Goal: Task Accomplishment & Management: Use online tool/utility

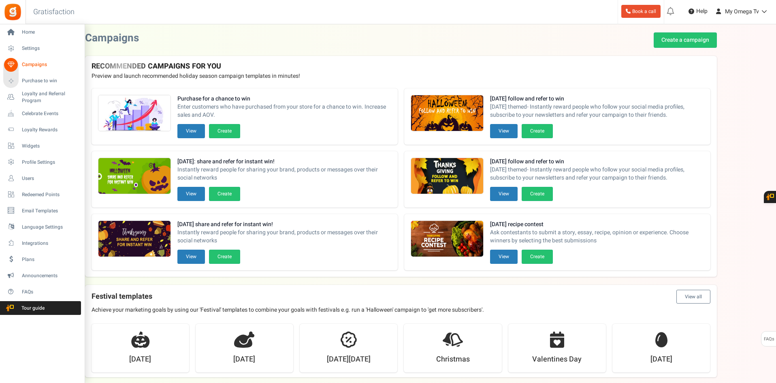
click at [34, 63] on span "Campaigns" at bounding box center [50, 64] width 57 height 7
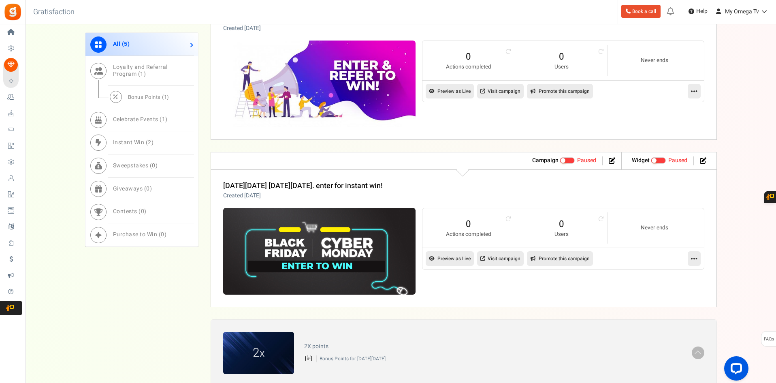
scroll to position [877, 0]
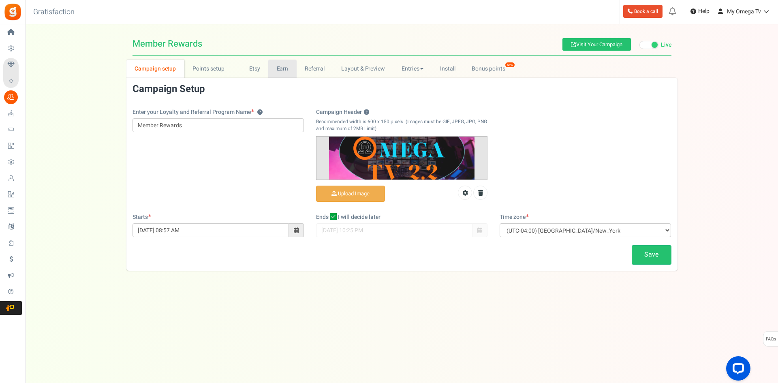
click at [281, 71] on link "Earn" at bounding box center [282, 69] width 28 height 18
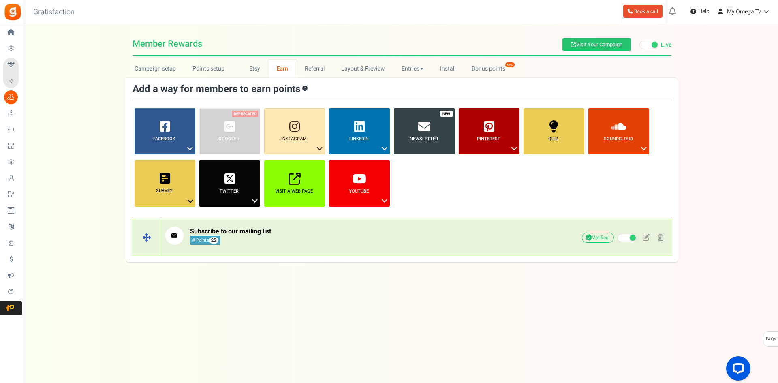
click at [381, 242] on p "Subscribe to our mailing list # Points 25" at bounding box center [355, 236] width 380 height 18
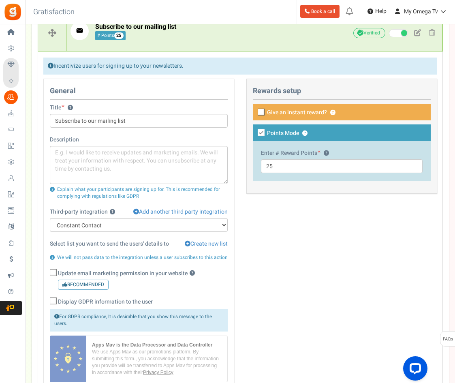
scroll to position [365, 0]
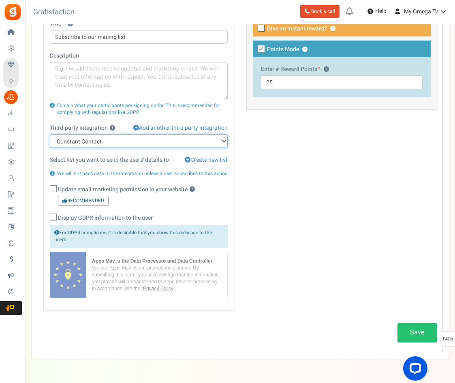
click at [182, 143] on select "None Constant Contact" at bounding box center [139, 141] width 178 height 14
click at [50, 139] on select "None Constant Contact" at bounding box center [139, 141] width 178 height 14
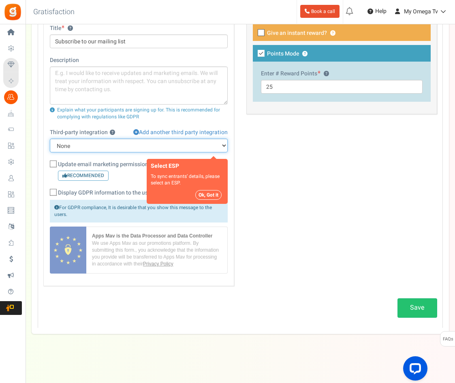
click at [125, 148] on select "None Constant Contact" at bounding box center [139, 146] width 178 height 14
select select "6"
click at [50, 139] on select "None Constant Contact" at bounding box center [139, 146] width 178 height 14
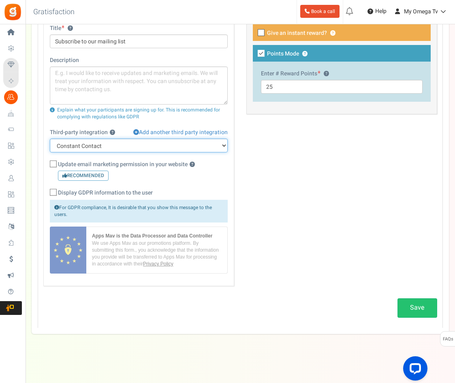
scroll to position [365, 0]
